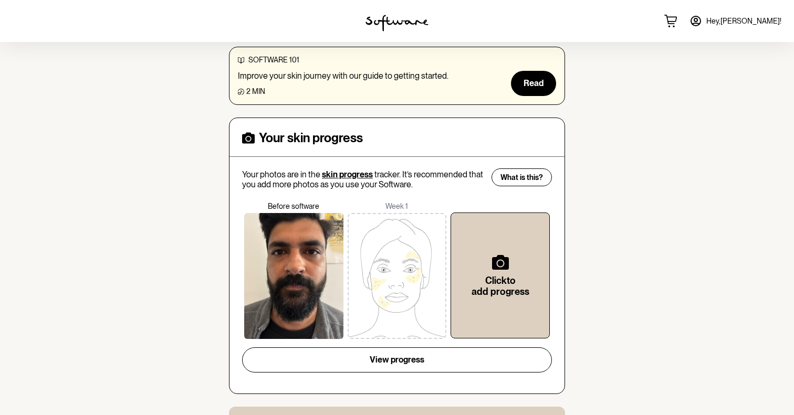
scroll to position [320, 0]
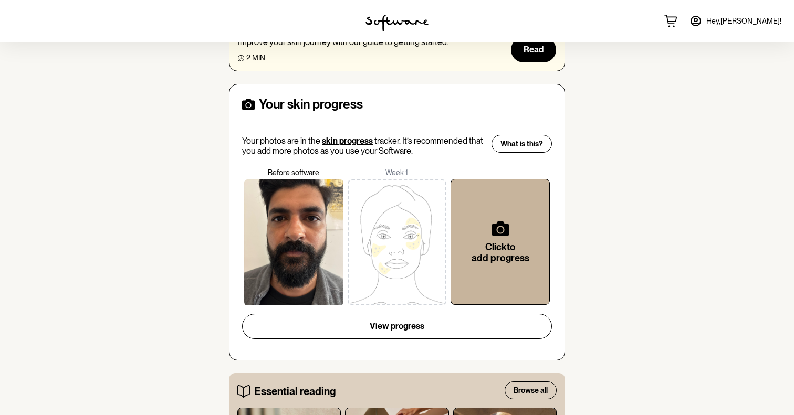
click at [456, 254] on div "Click to add progress" at bounding box center [499, 242] width 99 height 126
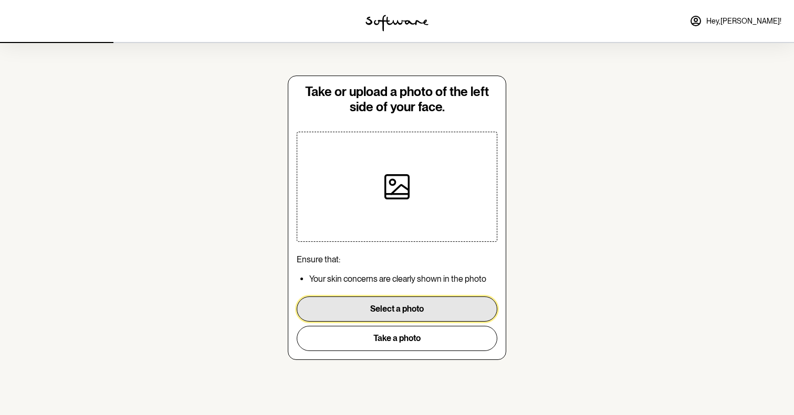
click at [411, 303] on button "Select a photo" at bounding box center [397, 309] width 201 height 25
click at [414, 314] on button "Select a photo" at bounding box center [397, 309] width 201 height 25
click at [348, 310] on button "Select a photo" at bounding box center [397, 309] width 201 height 25
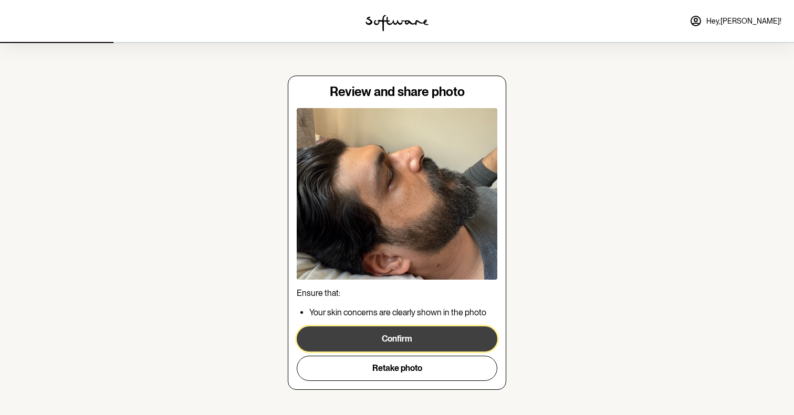
click at [362, 338] on button "Confirm" at bounding box center [397, 339] width 201 height 25
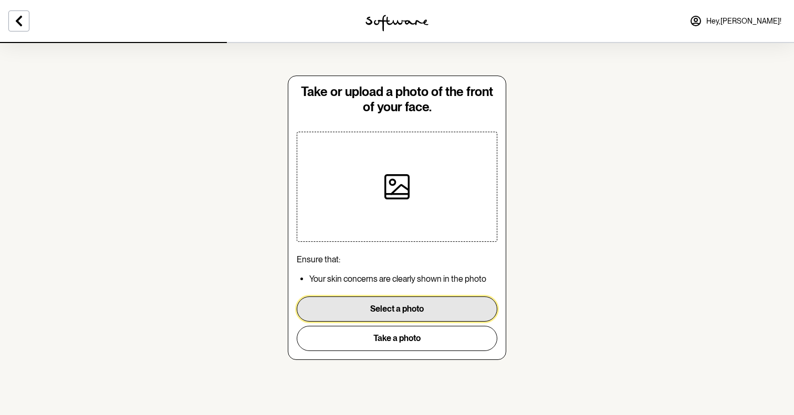
click at [385, 307] on button "Select a photo" at bounding box center [397, 309] width 201 height 25
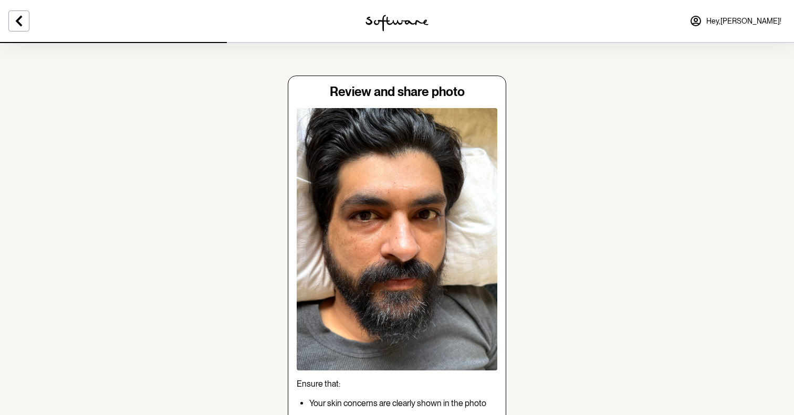
scroll to position [10, 0]
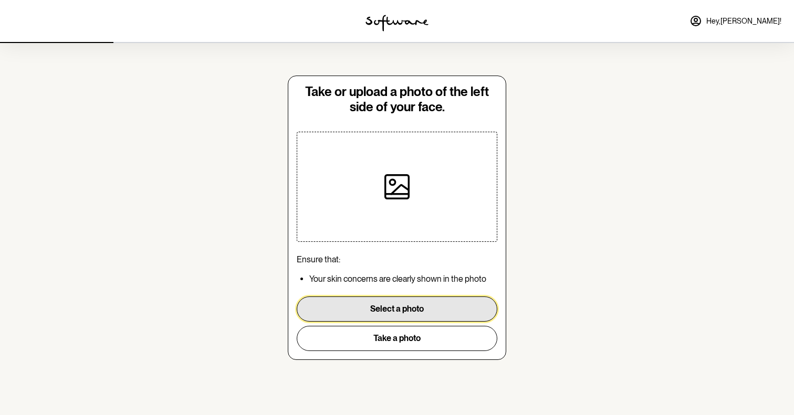
click at [398, 309] on button "Select a photo" at bounding box center [397, 309] width 201 height 25
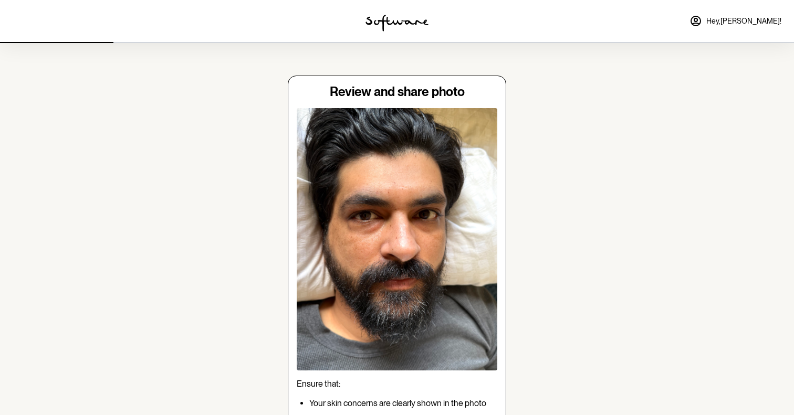
scroll to position [99, 0]
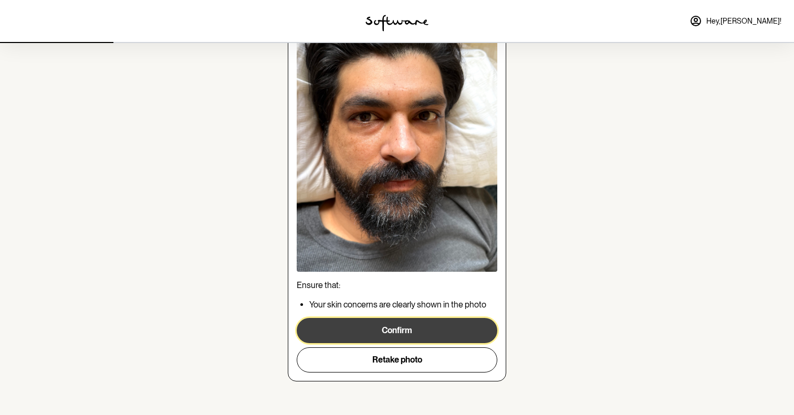
click at [373, 332] on button "Confirm" at bounding box center [397, 330] width 201 height 25
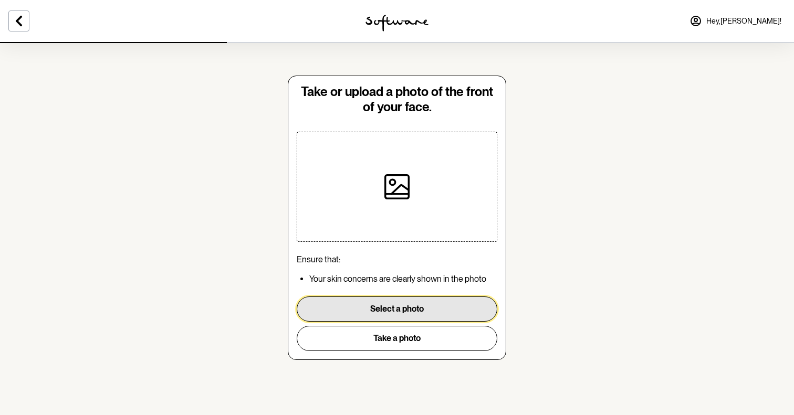
click at [394, 303] on button "Select a photo" at bounding box center [397, 309] width 201 height 25
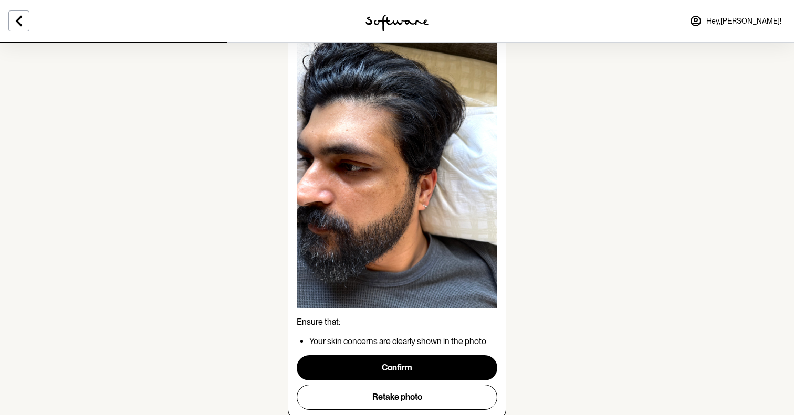
scroll to position [75, 0]
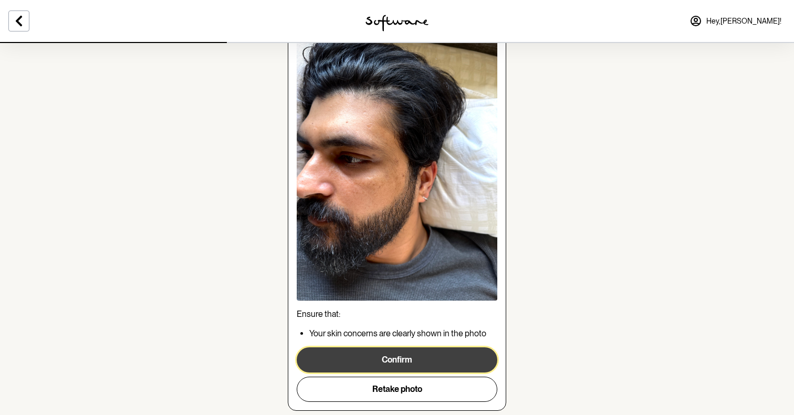
click at [354, 352] on button "Confirm" at bounding box center [397, 360] width 201 height 25
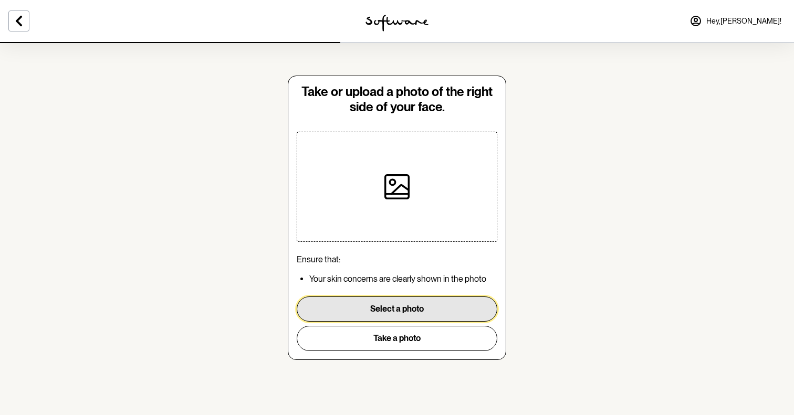
click at [357, 313] on button "Select a photo" at bounding box center [397, 309] width 201 height 25
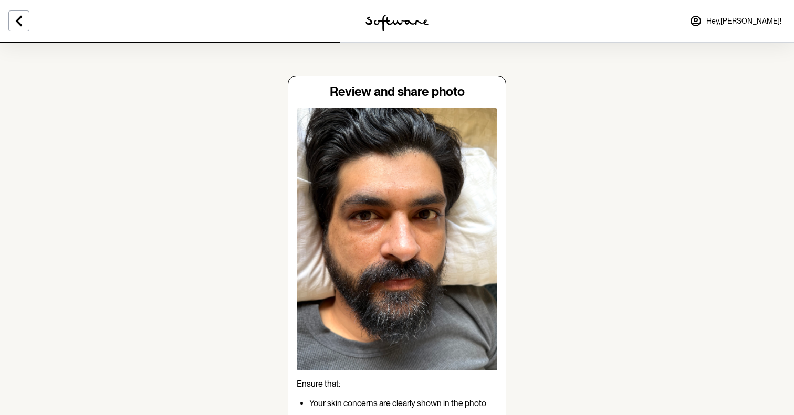
scroll to position [99, 0]
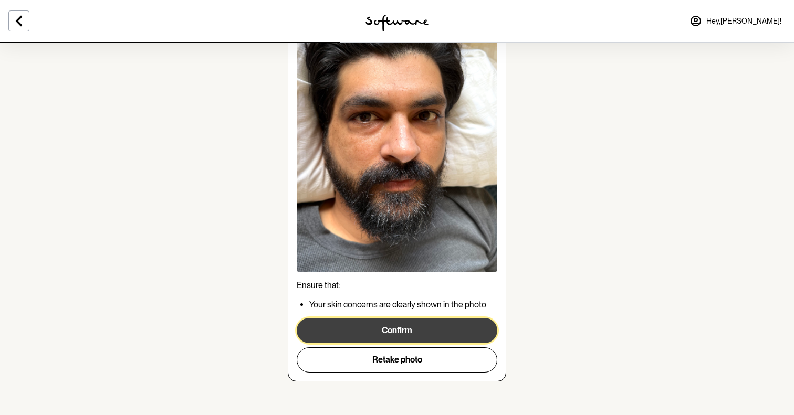
click at [395, 328] on button "Confirm" at bounding box center [397, 330] width 201 height 25
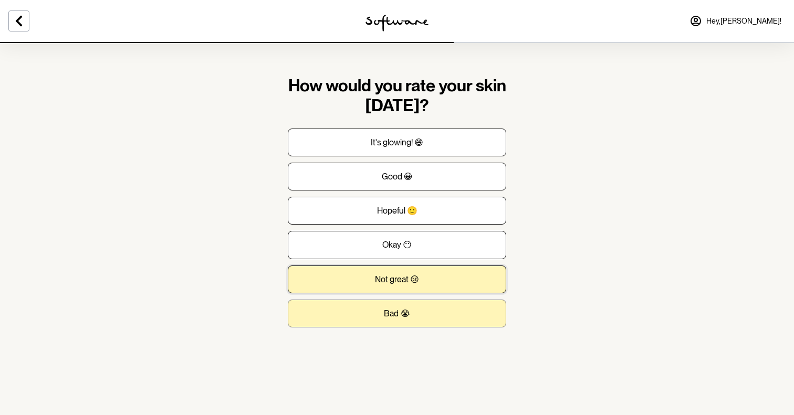
drag, startPoint x: 375, startPoint y: 279, endPoint x: 381, endPoint y: 321, distance: 42.4
click at [381, 321] on div "It's glowing! 😄 Good 😀 Hopeful 🙂 Okay 😶 Not great 😢 Bad 😭" at bounding box center [397, 228] width 218 height 199
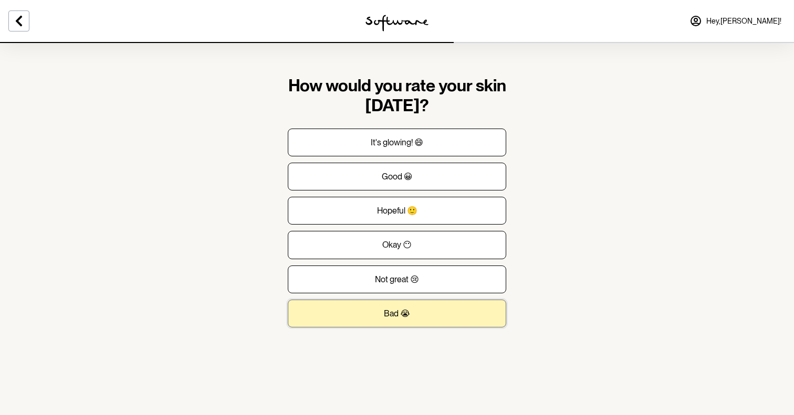
click at [381, 321] on button "Bad 😭" at bounding box center [397, 314] width 218 height 28
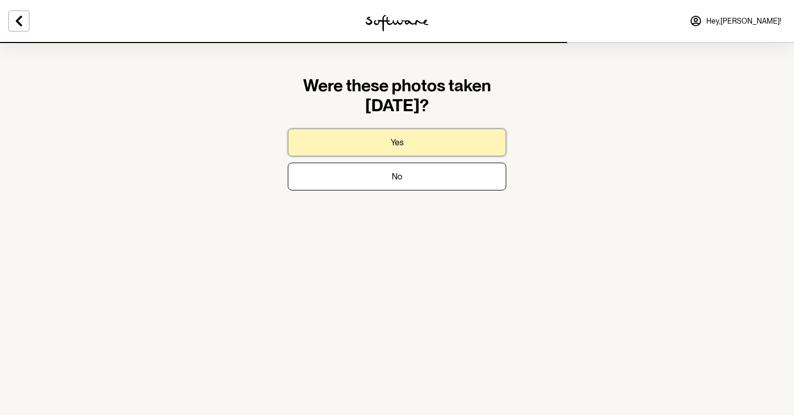
click at [367, 148] on button "Yes" at bounding box center [397, 143] width 218 height 28
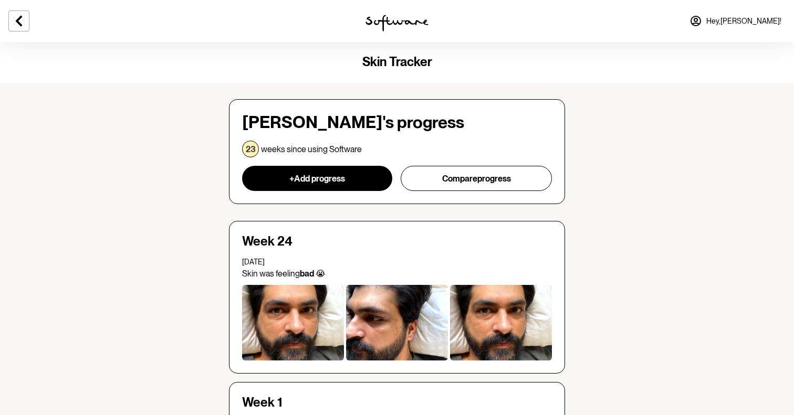
click at [282, 309] on div at bounding box center [293, 323] width 102 height 76
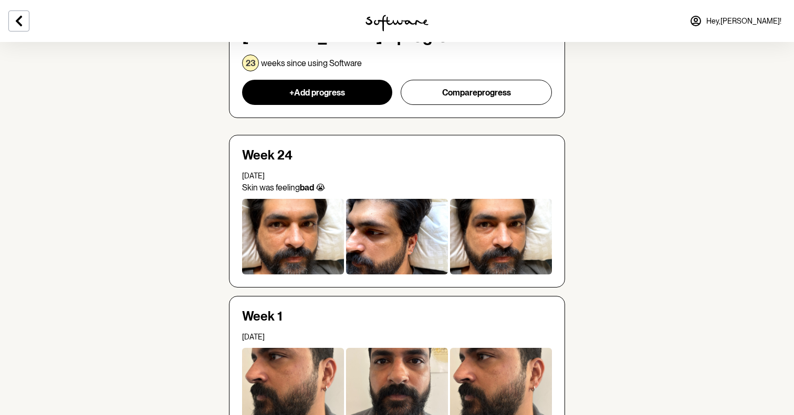
scroll to position [72, 0]
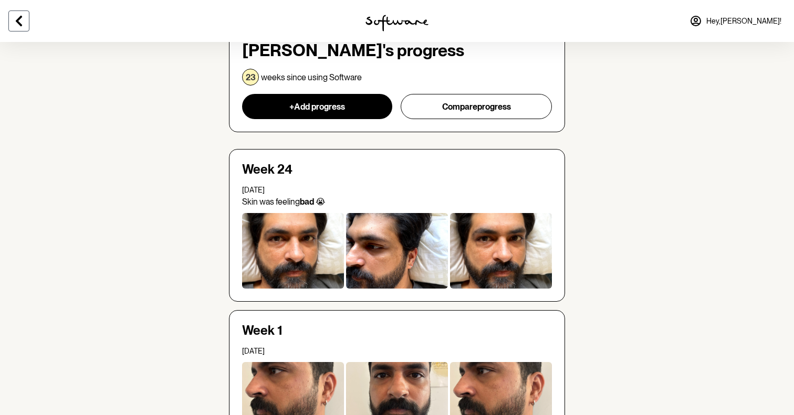
click at [26, 30] on button at bounding box center [18, 20] width 21 height 21
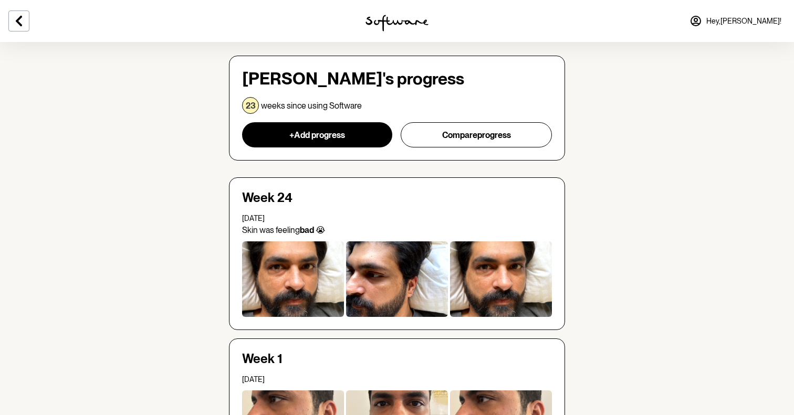
scroll to position [0, 0]
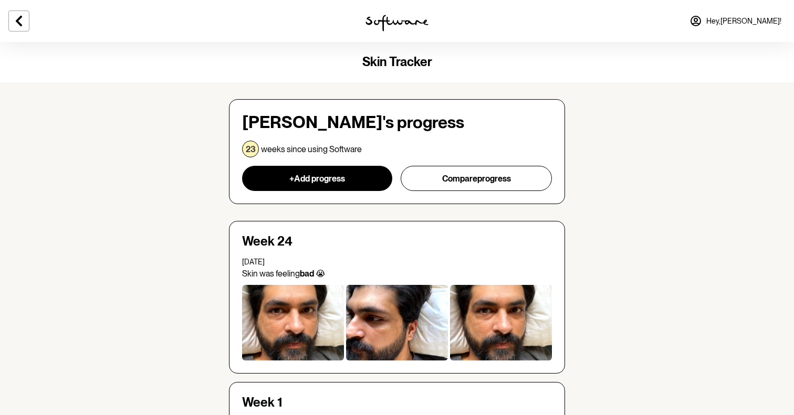
click at [383, 24] on img at bounding box center [396, 23] width 63 height 17
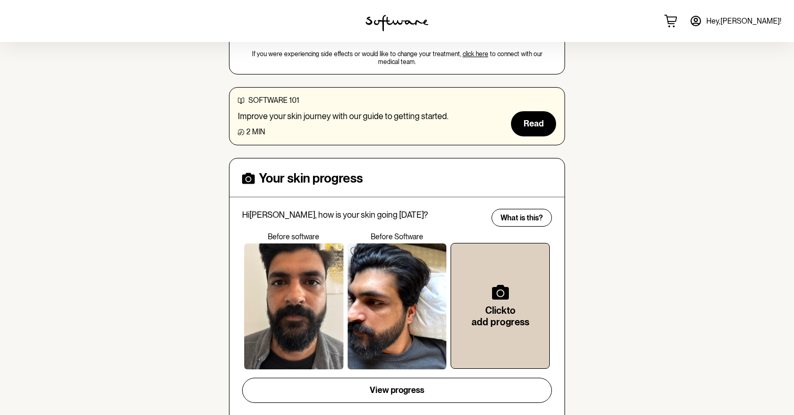
scroll to position [222, 0]
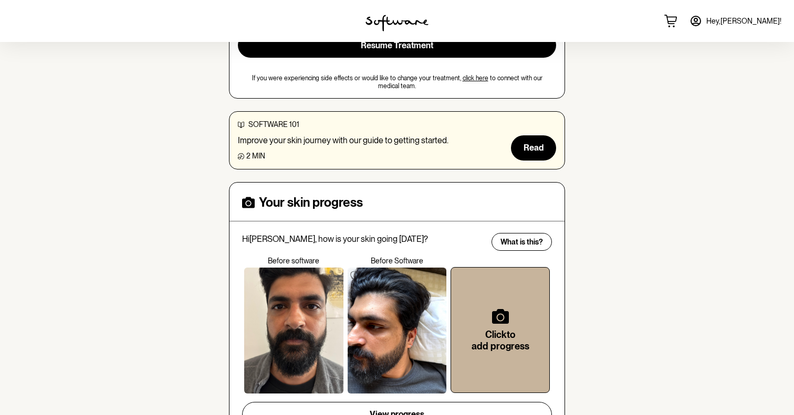
click at [505, 333] on h6 "Click to add progress" at bounding box center [500, 340] width 65 height 23
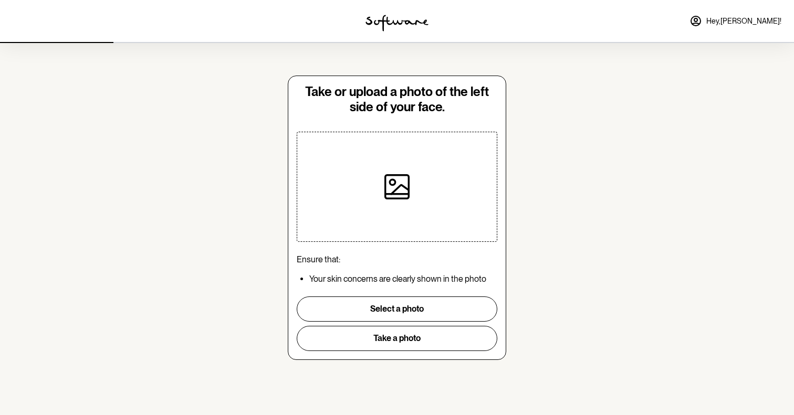
click at [405, 186] on icon at bounding box center [396, 186] width 25 height 25
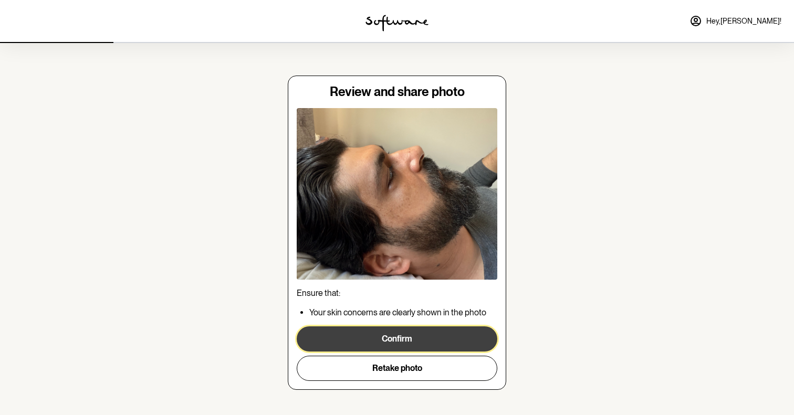
click at [449, 334] on button "Confirm" at bounding box center [397, 339] width 201 height 25
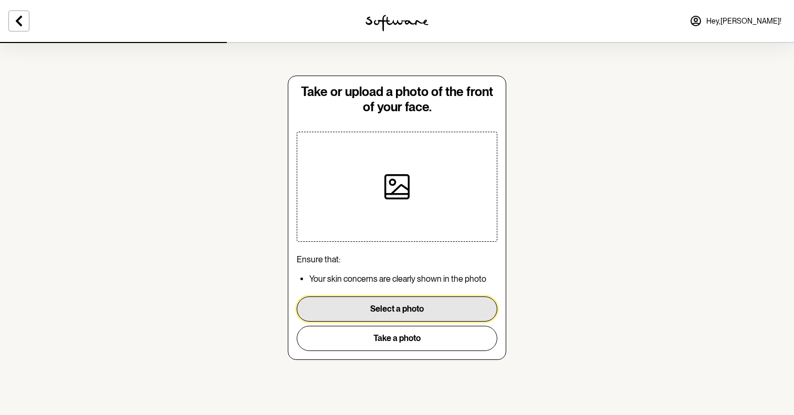
click at [402, 299] on button "Select a photo" at bounding box center [397, 309] width 201 height 25
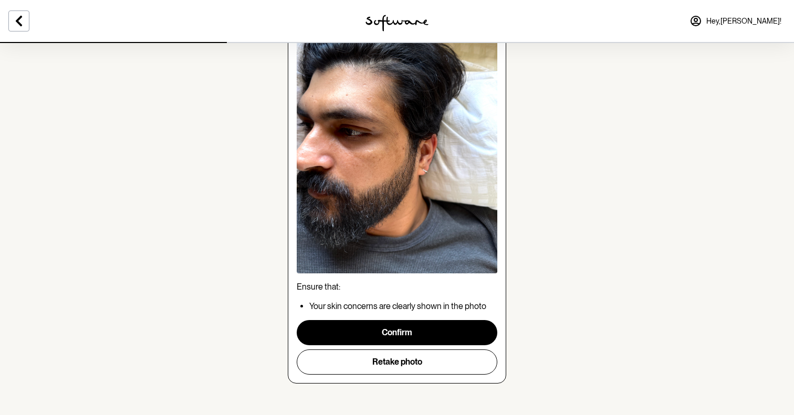
scroll to position [104, 0]
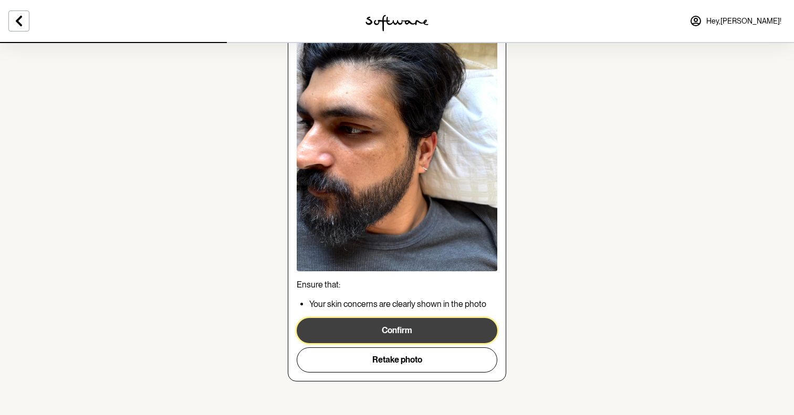
click at [384, 323] on button "Confirm" at bounding box center [397, 330] width 201 height 25
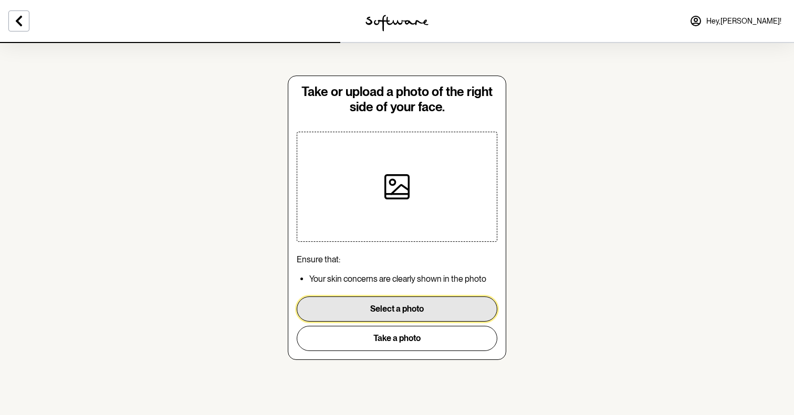
click at [436, 309] on button "Select a photo" at bounding box center [397, 309] width 201 height 25
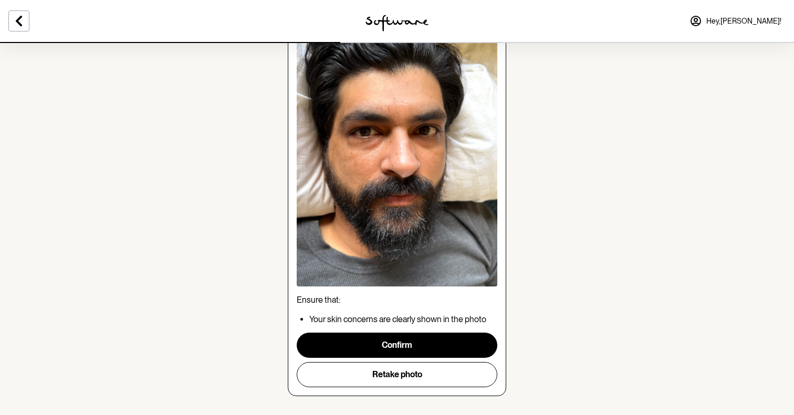
scroll to position [98, 0]
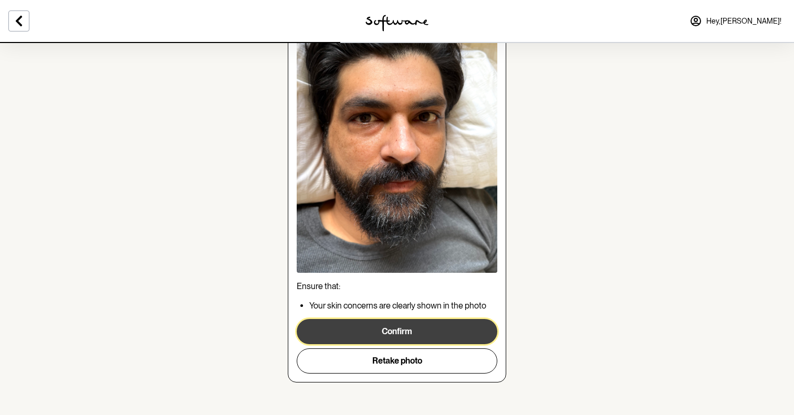
click at [400, 329] on button "Confirm" at bounding box center [397, 331] width 201 height 25
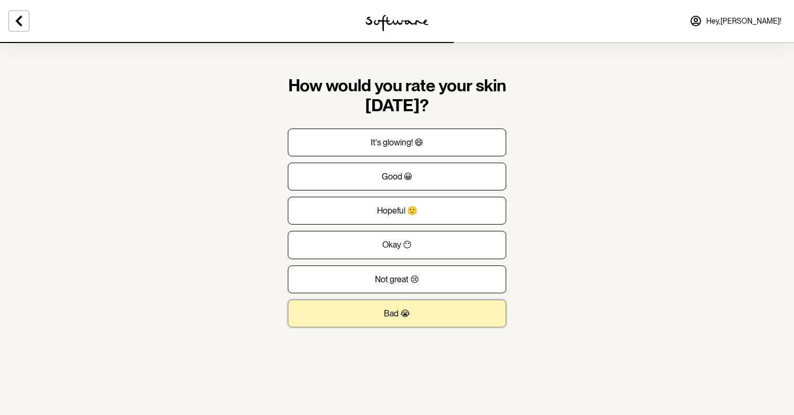
click at [408, 322] on button "Bad 😭" at bounding box center [397, 314] width 218 height 28
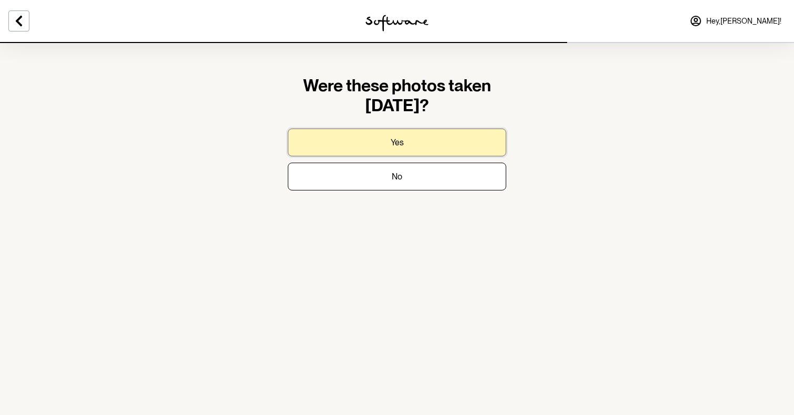
click at [362, 135] on button "Yes" at bounding box center [397, 143] width 218 height 28
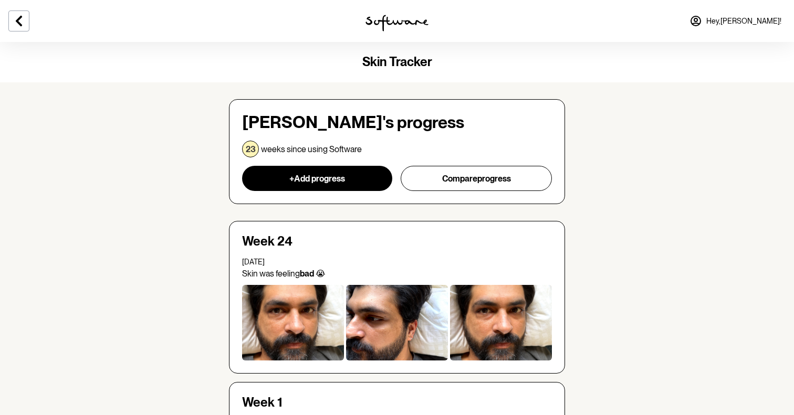
click at [401, 26] on img at bounding box center [396, 23] width 63 height 17
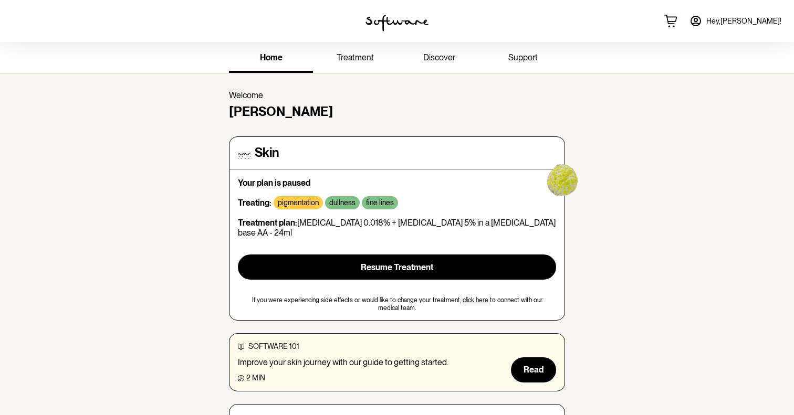
click at [518, 67] on link "support" at bounding box center [523, 58] width 84 height 29
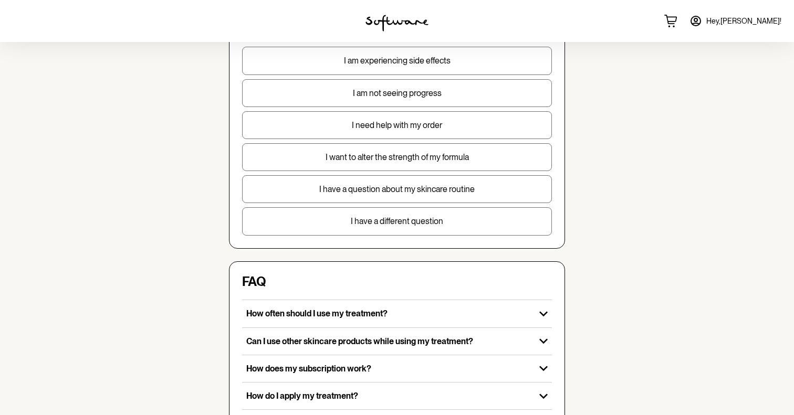
scroll to position [120, 0]
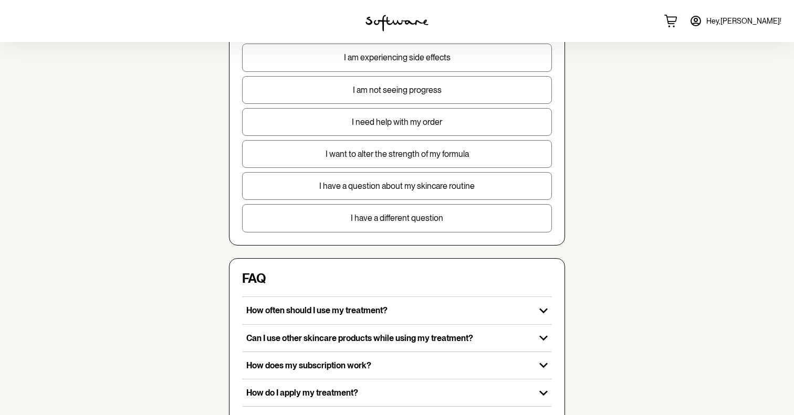
click at [371, 153] on p "I want to alter the strength of my formula" at bounding box center [397, 154] width 309 height 10
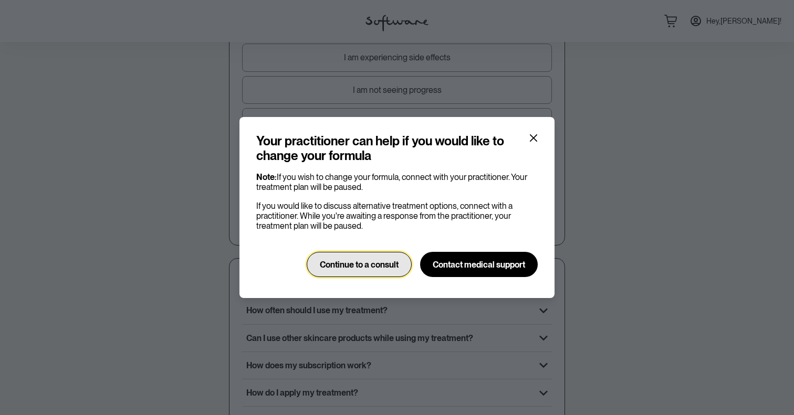
click at [375, 269] on span "Continue to a consult" at bounding box center [359, 265] width 79 height 10
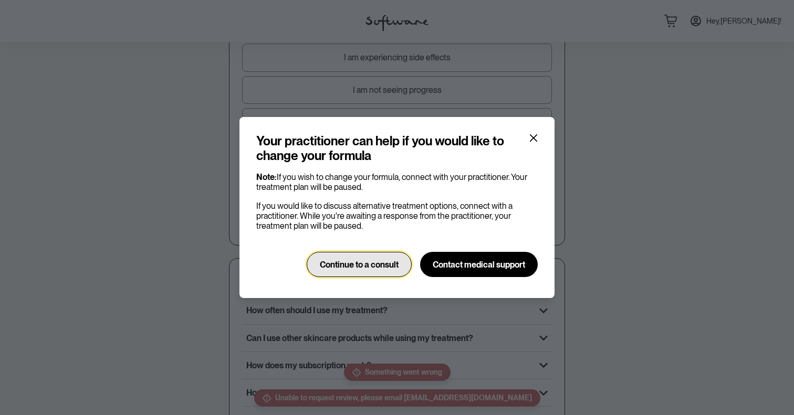
click at [353, 273] on button "Continue to a consult" at bounding box center [359, 264] width 105 height 25
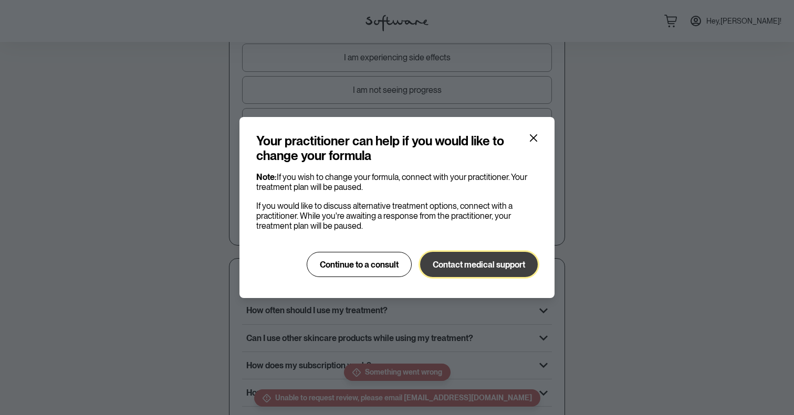
click at [459, 274] on button "Contact medical support" at bounding box center [479, 264] width 118 height 25
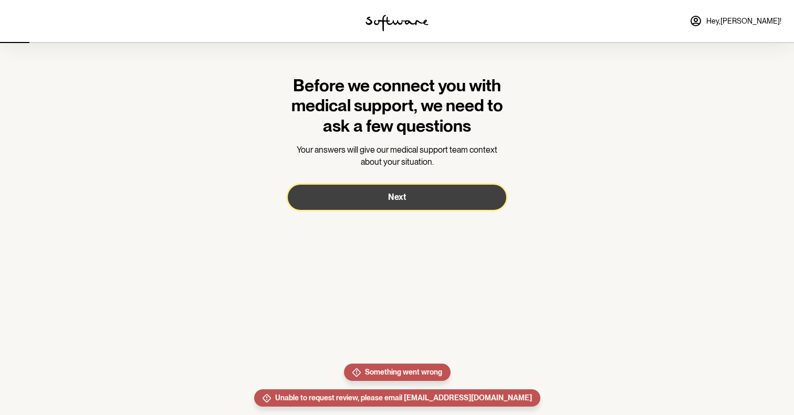
click at [361, 203] on button "Next" at bounding box center [397, 197] width 218 height 25
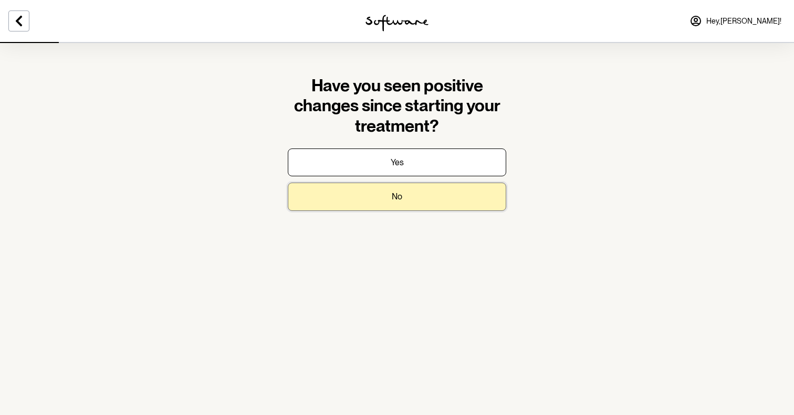
click at [365, 189] on button "No" at bounding box center [397, 197] width 218 height 28
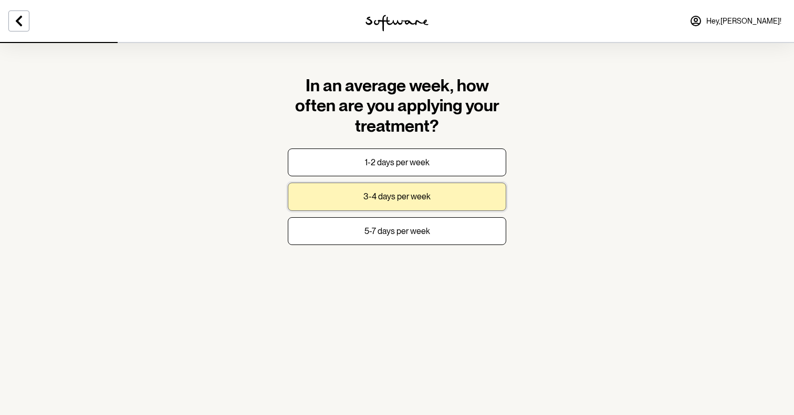
click at [362, 195] on button "3-4 days per week" at bounding box center [397, 197] width 218 height 28
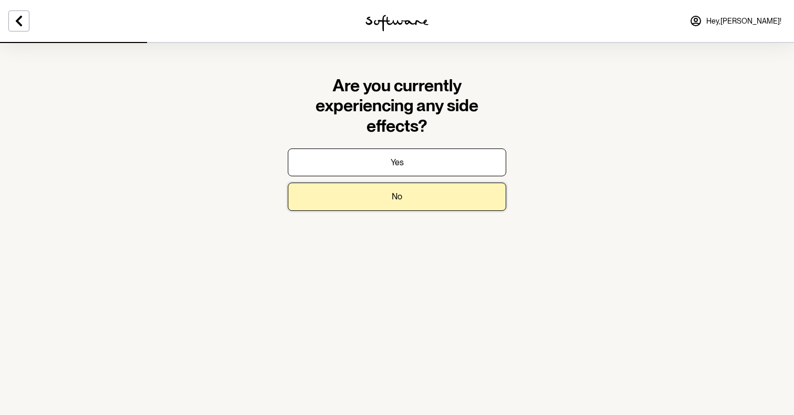
click at [362, 195] on button "No" at bounding box center [397, 197] width 218 height 28
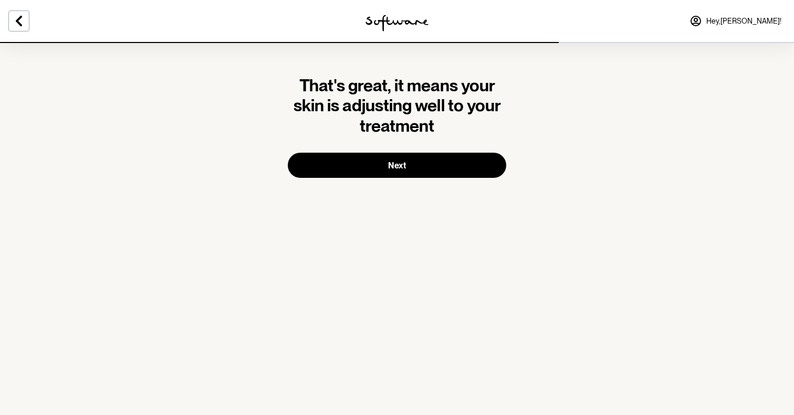
click at [365, 179] on section "That's great, it means your skin is adjusting well to your treatment Next" at bounding box center [396, 127] width 235 height 170
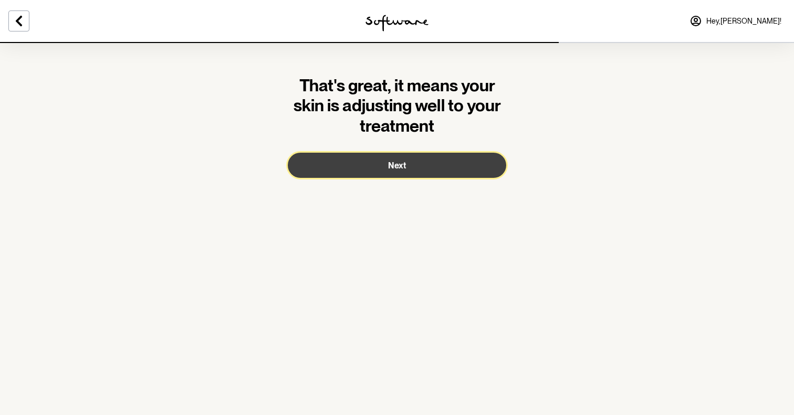
click at [346, 173] on button "Next" at bounding box center [397, 165] width 218 height 25
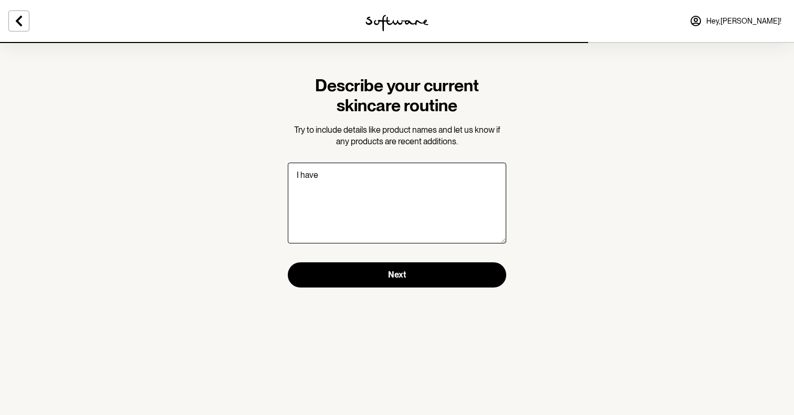
type textarea "I have"
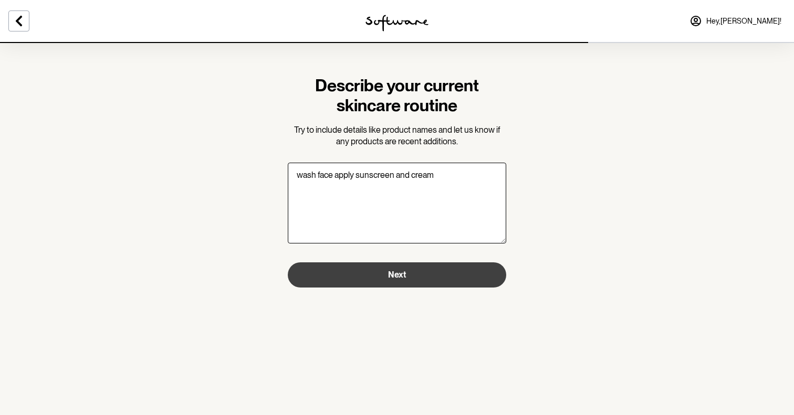
type textarea "wash face apply sunscreen and cream"
click at [310, 282] on button "Next" at bounding box center [397, 274] width 218 height 25
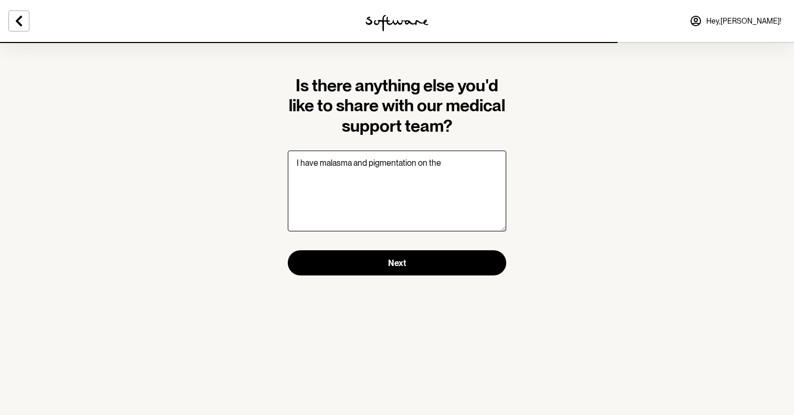
click at [470, 165] on textarea "I have malasma and pigmentation on the" at bounding box center [397, 191] width 218 height 81
click at [486, 166] on textarea "I have malasma and pigmentation around the side of eyes" at bounding box center [397, 191] width 218 height 81
click at [469, 176] on textarea "I have malasma and pigmentation around the side face and coming from forehead t…" at bounding box center [397, 191] width 218 height 81
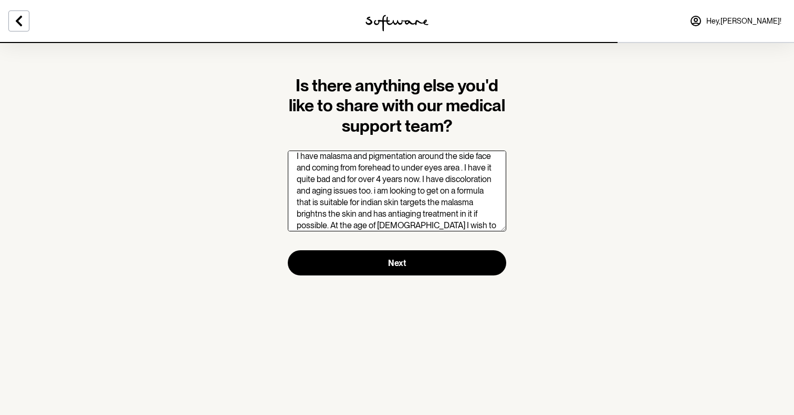
scroll to position [18, 0]
click at [406, 203] on textarea "I have malasma and pigmentation around the side face and coming from forehead t…" at bounding box center [397, 191] width 218 height 81
click at [365, 192] on textarea "I have malasma and pigmentation around the side face and coming from forehead t…" at bounding box center [397, 191] width 218 height 81
click at [453, 194] on textarea "I have malasma and pigmentation around the side face and coming from forehead t…" at bounding box center [397, 191] width 218 height 81
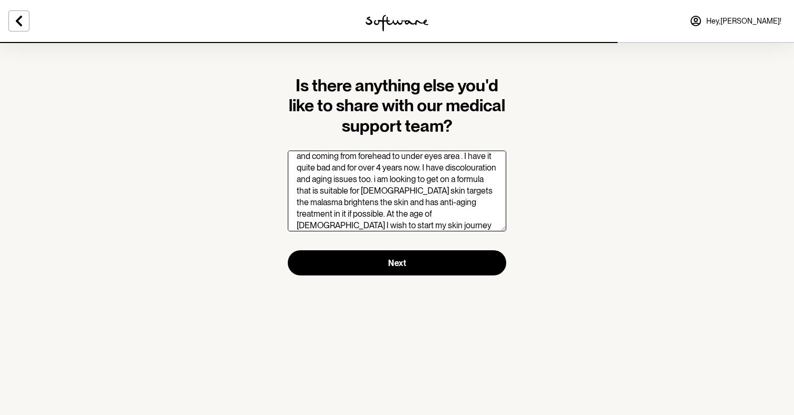
click at [453, 194] on textarea "I have malasma and pigmentation around the side face and coming from forehead t…" at bounding box center [397, 191] width 218 height 81
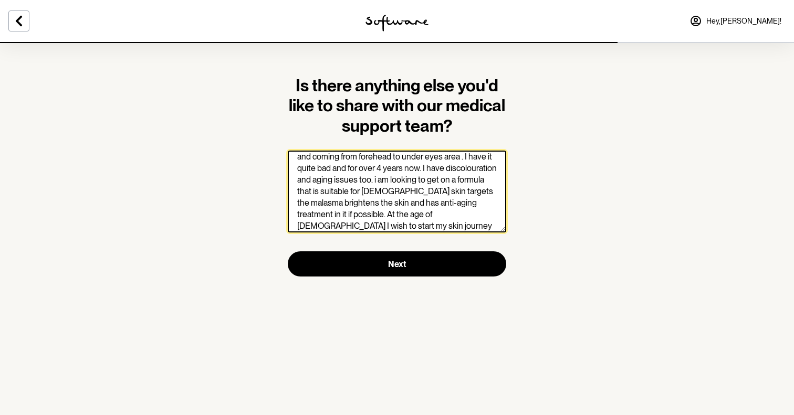
paste textarea "e"
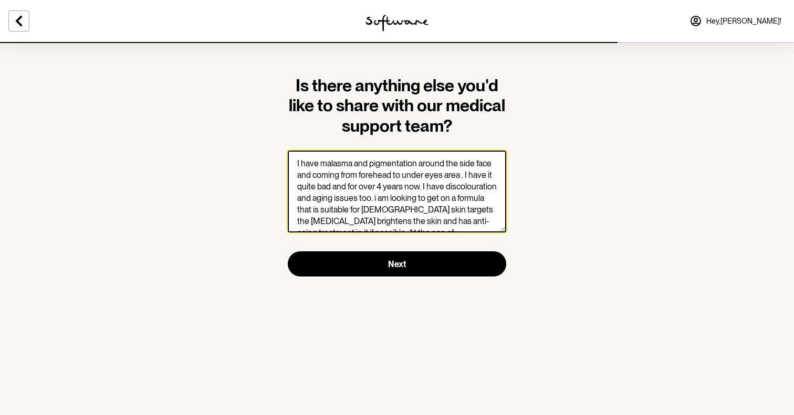
click at [332, 164] on textarea "I have malasma and pigmentation around the side face and coming from forehead t…" at bounding box center [397, 192] width 218 height 82
paste textarea "e"
click at [324, 164] on textarea "I have [MEDICAL_DATA] and pigmentation around the side face and coming from for…" at bounding box center [397, 192] width 218 height 82
click at [445, 208] on textarea "I have [MEDICAL_DATA] and pigmentation around the side face and coming from for…" at bounding box center [397, 192] width 218 height 82
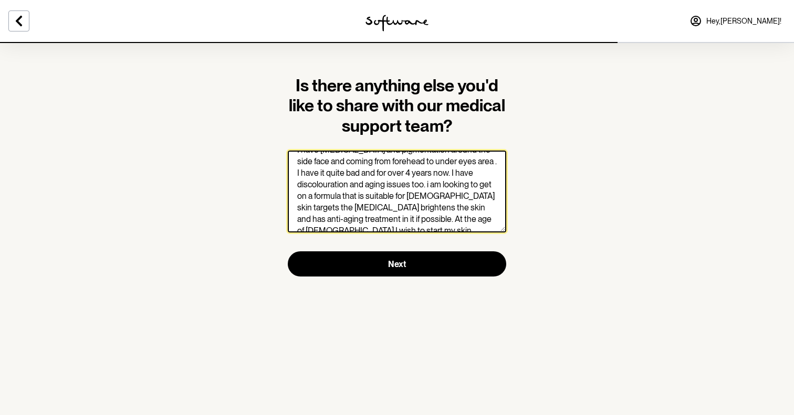
scroll to position [23, 0]
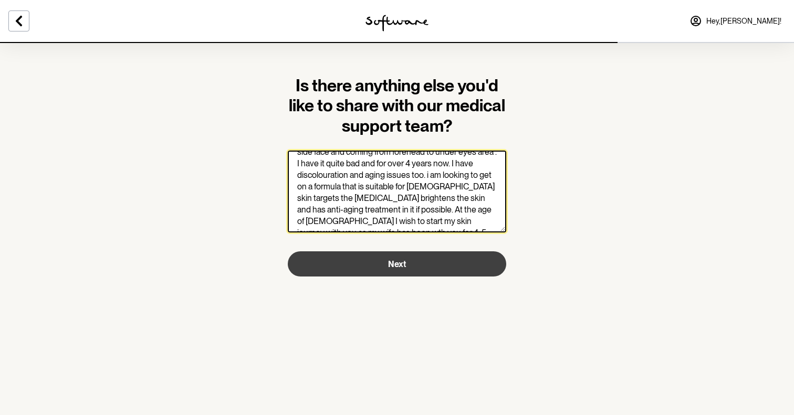
type textarea "I have [MEDICAL_DATA] and pigmentation around the side face and coming from for…"
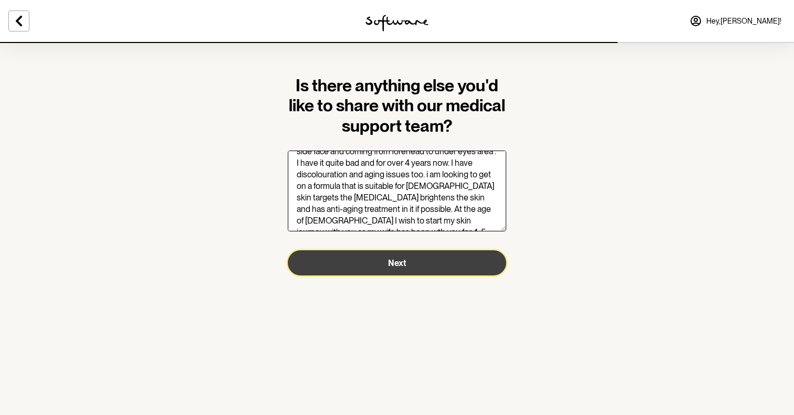
click at [418, 269] on button "Next" at bounding box center [397, 262] width 218 height 25
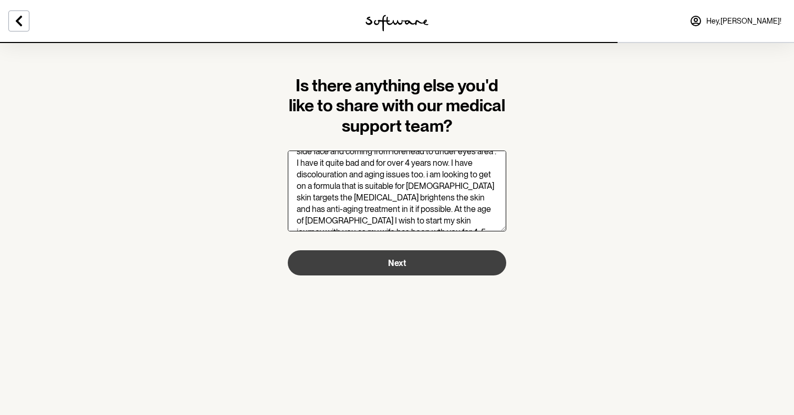
scroll to position [23, 0]
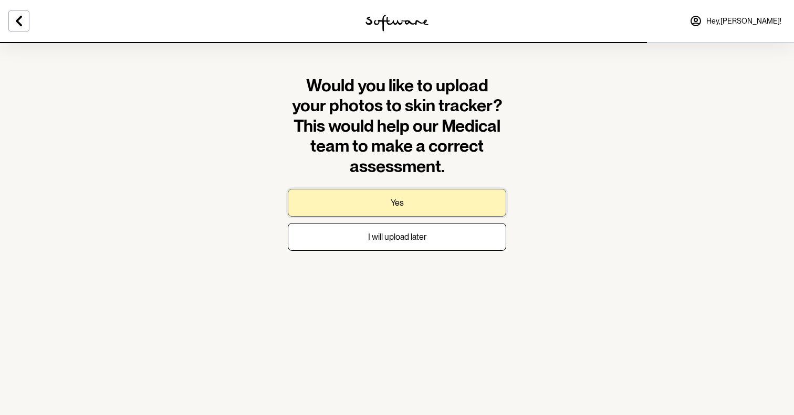
click at [383, 202] on button "Yes" at bounding box center [397, 203] width 218 height 28
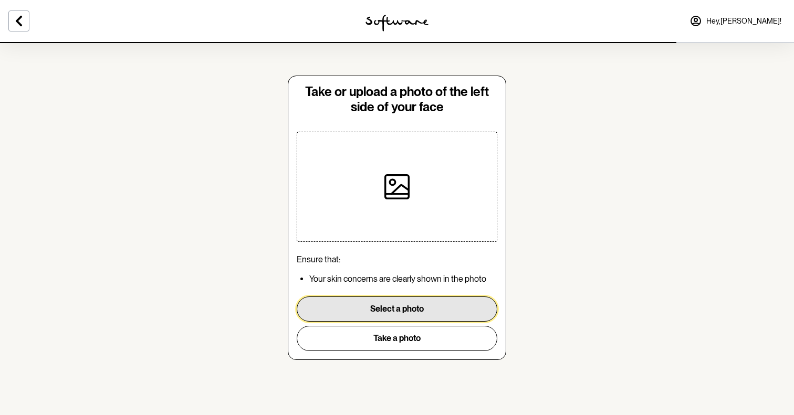
click at [394, 313] on button "Select a photo" at bounding box center [397, 309] width 201 height 25
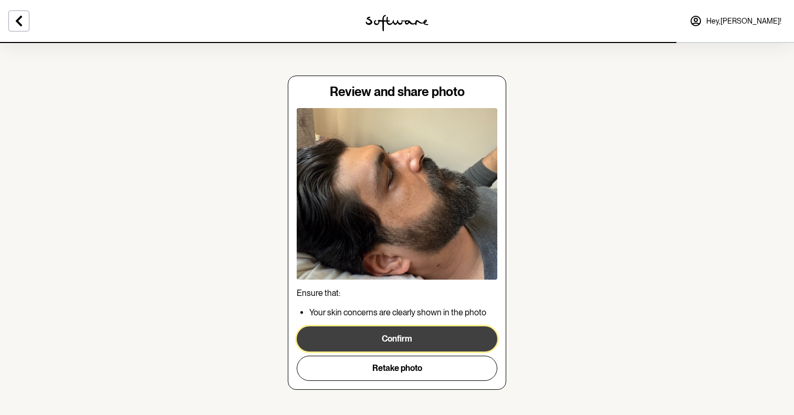
click at [383, 337] on button "Confirm" at bounding box center [397, 339] width 201 height 25
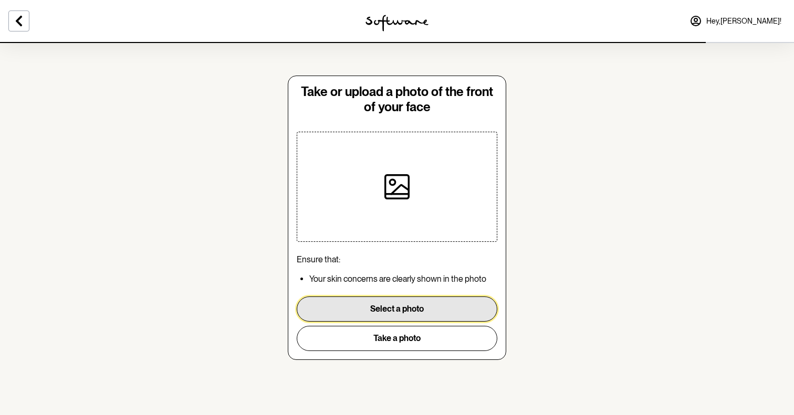
click at [371, 306] on button "Select a photo" at bounding box center [397, 309] width 201 height 25
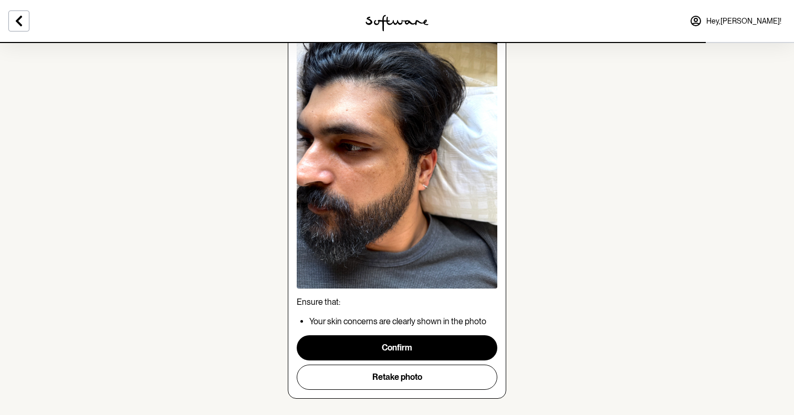
scroll to position [104, 0]
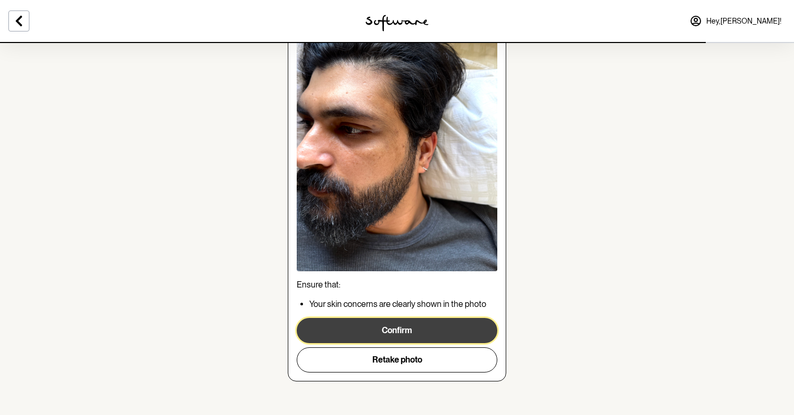
click at [442, 330] on button "Confirm" at bounding box center [397, 330] width 201 height 25
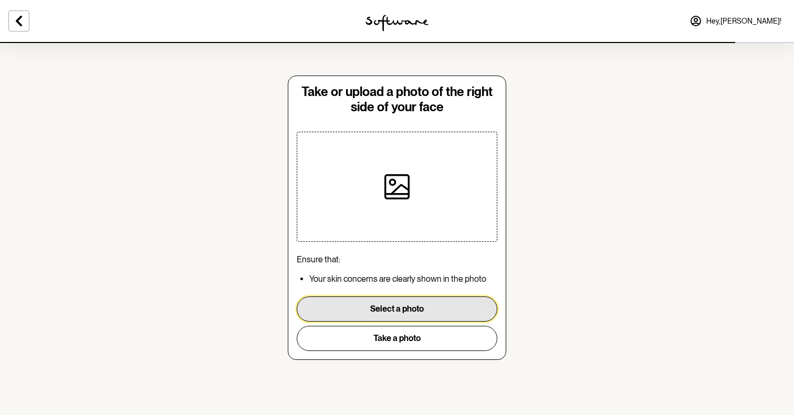
click at [358, 306] on button "Select a photo" at bounding box center [397, 309] width 201 height 25
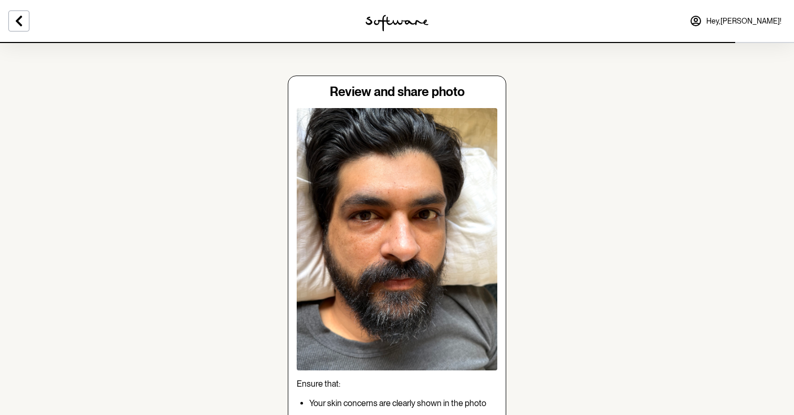
scroll to position [99, 0]
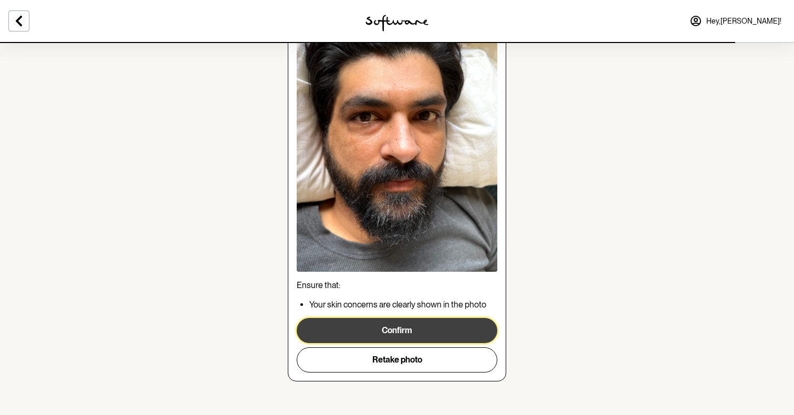
click at [377, 324] on button "Confirm" at bounding box center [397, 330] width 201 height 25
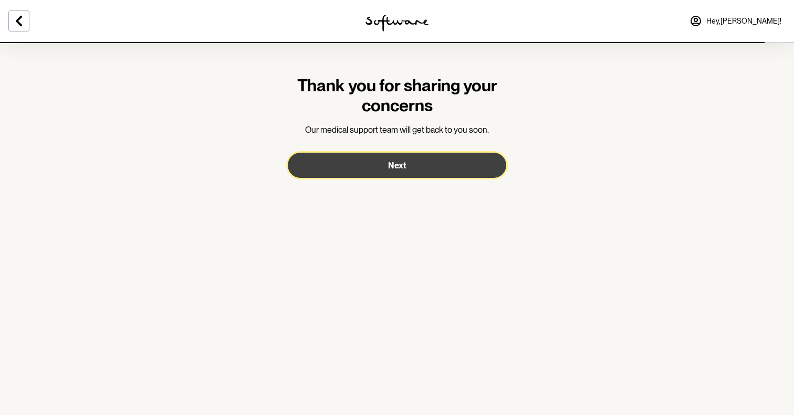
click at [392, 169] on span "Next" at bounding box center [397, 166] width 18 height 10
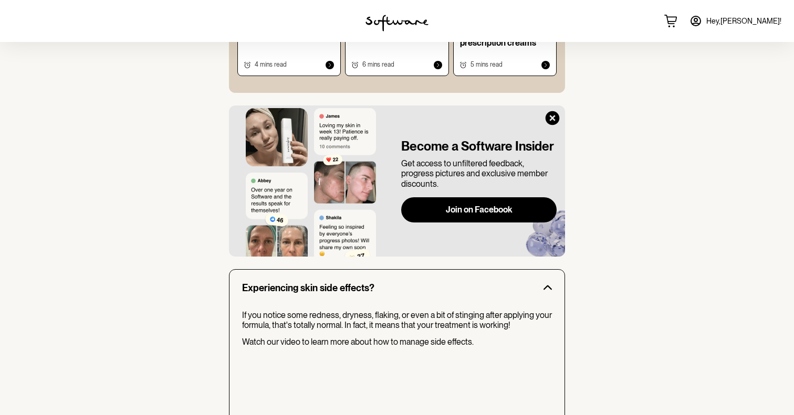
scroll to position [877, 0]
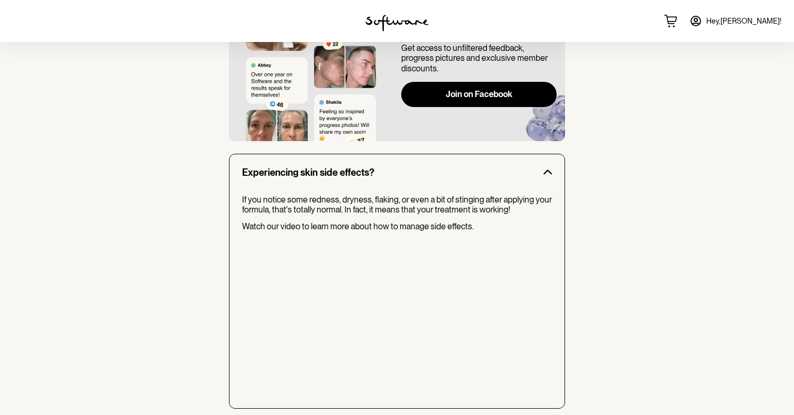
click at [378, 16] on img at bounding box center [396, 23] width 63 height 17
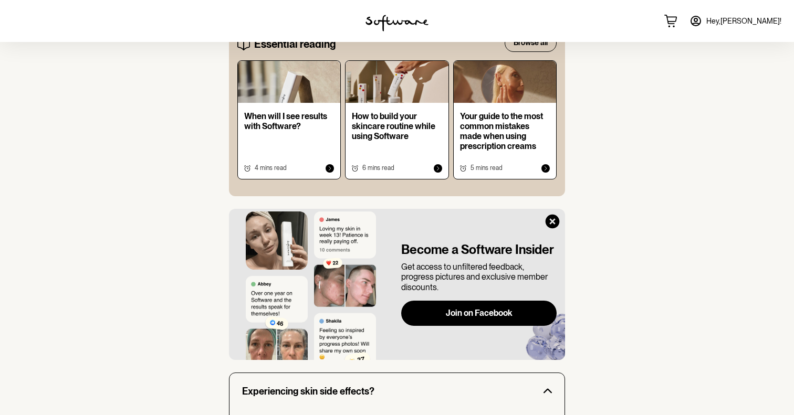
scroll to position [571, 0]
